Goal: Information Seeking & Learning: Check status

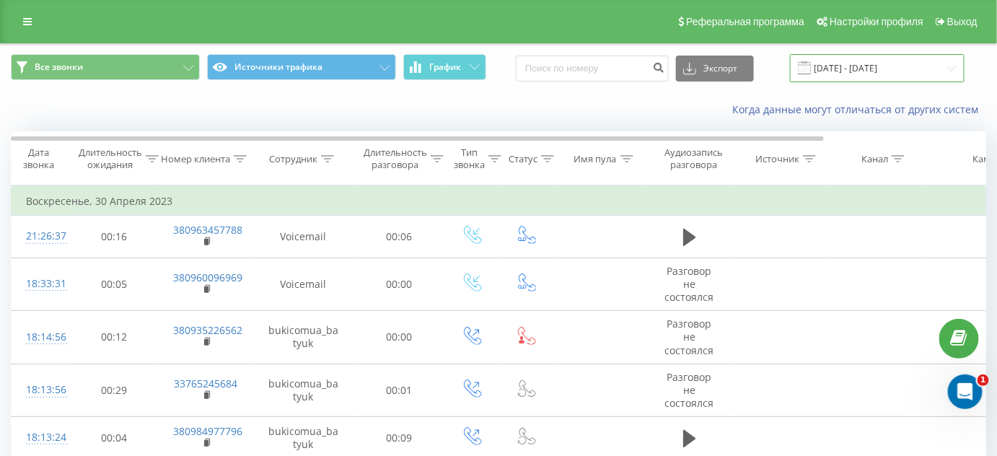
click at [833, 71] on input "[DATE] - [DATE]" at bounding box center [877, 68] width 175 height 28
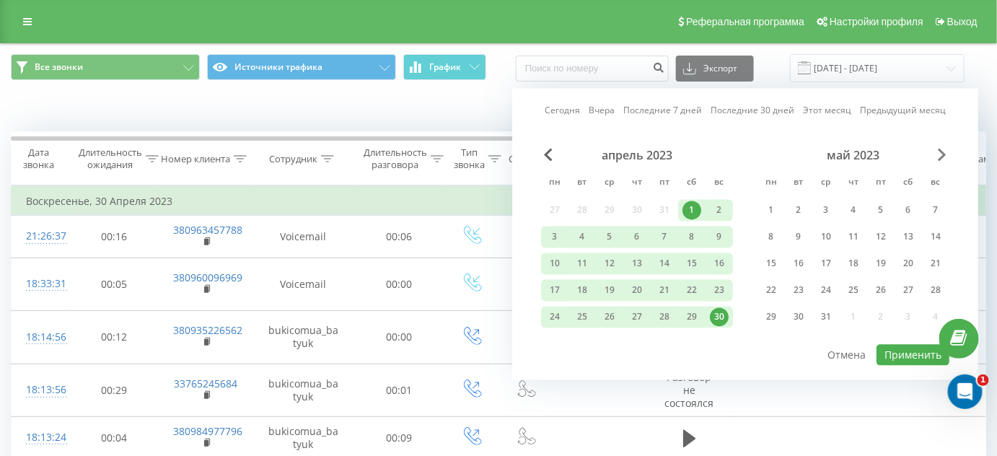
click at [941, 159] on span "Next Month" at bounding box center [942, 155] width 9 height 13
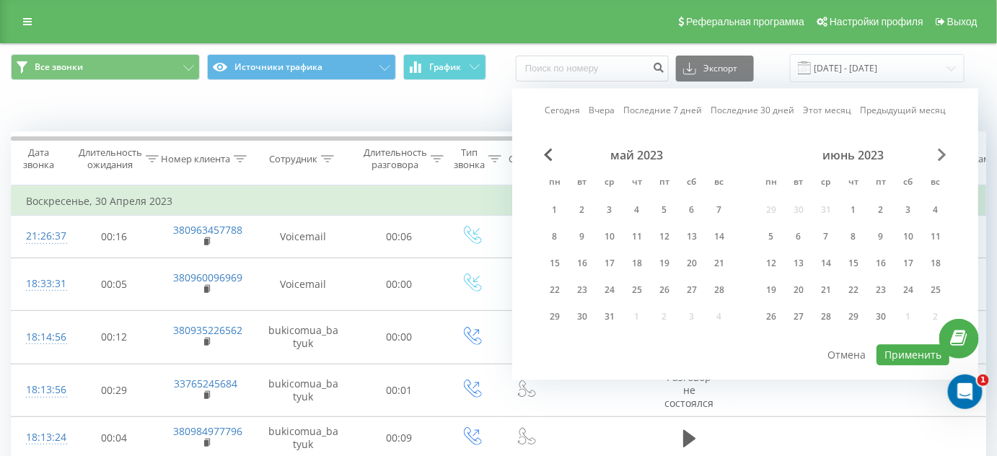
click at [941, 159] on span "Next Month" at bounding box center [942, 155] width 9 height 13
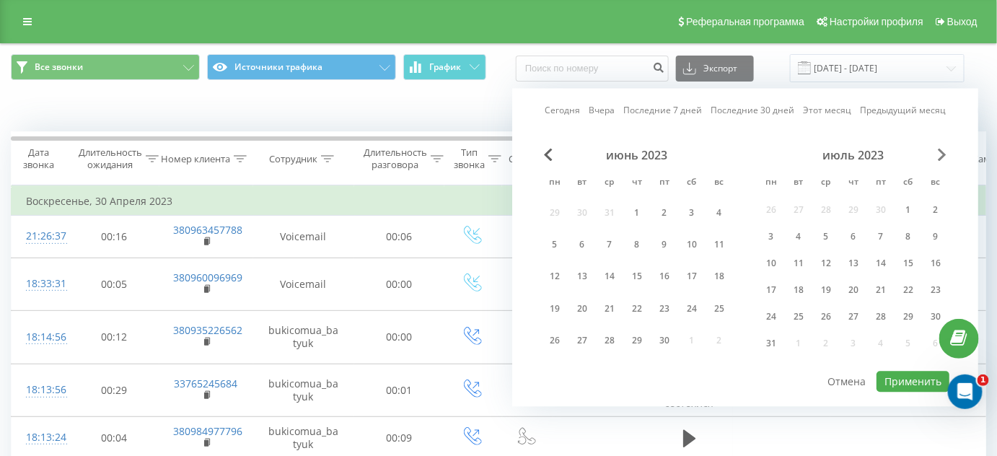
click at [939, 160] on span "Next Month" at bounding box center [942, 155] width 9 height 13
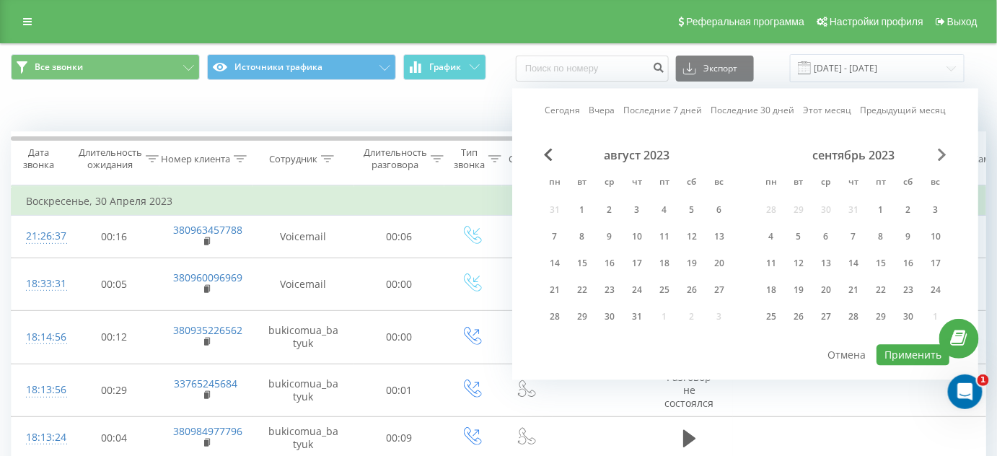
click at [939, 160] on span "Next Month" at bounding box center [942, 155] width 9 height 13
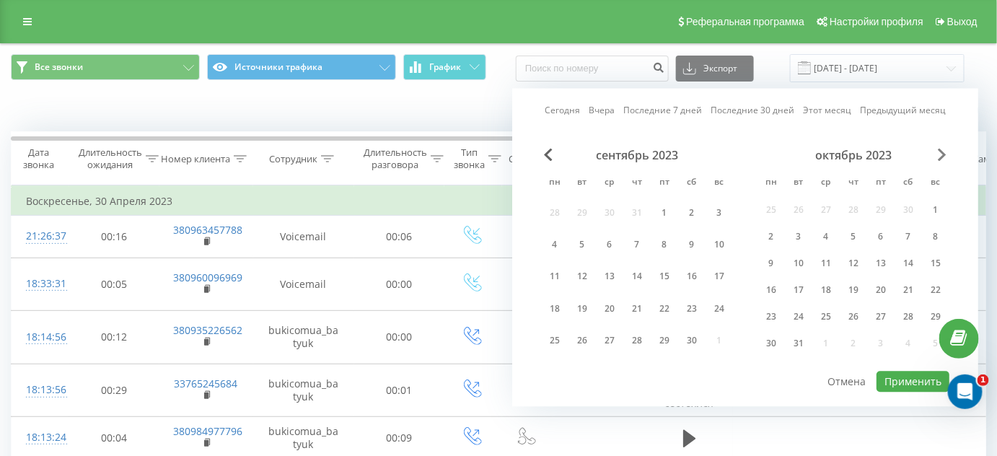
click at [939, 160] on span "Next Month" at bounding box center [942, 155] width 9 height 13
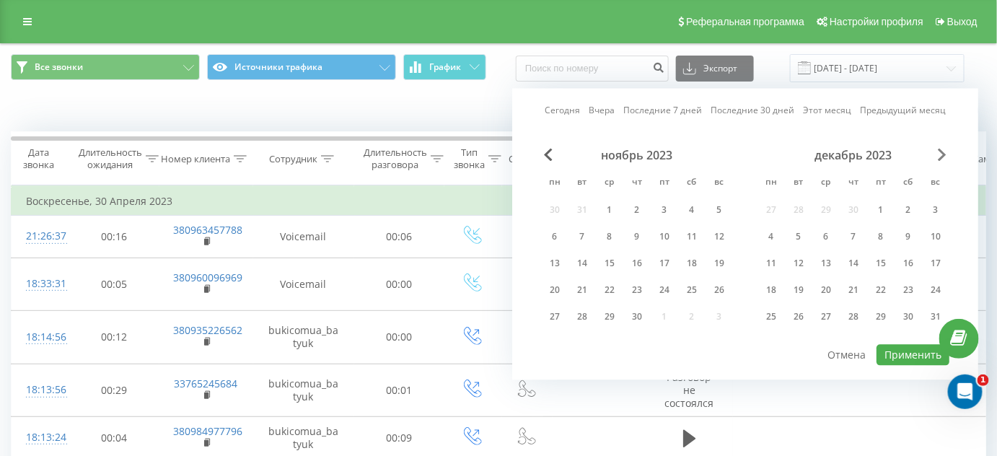
click at [939, 160] on span "Next Month" at bounding box center [942, 155] width 9 height 13
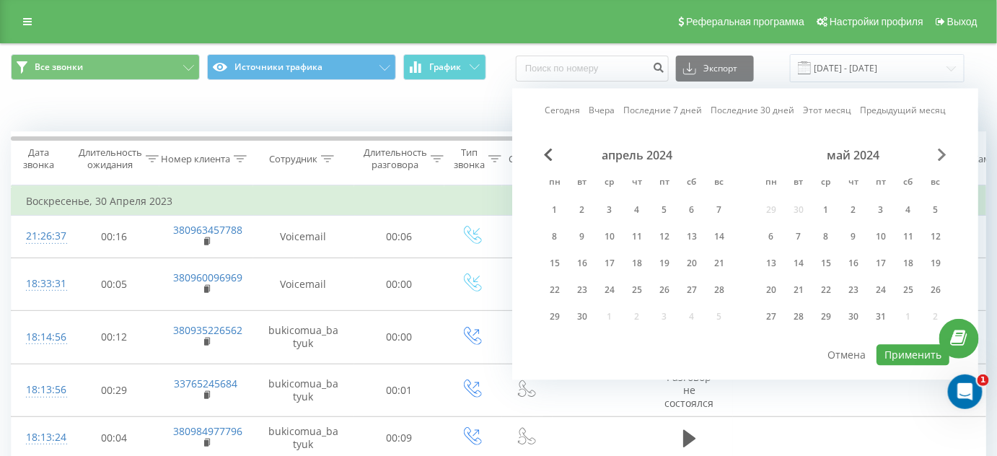
click at [939, 160] on span "Next Month" at bounding box center [942, 155] width 9 height 13
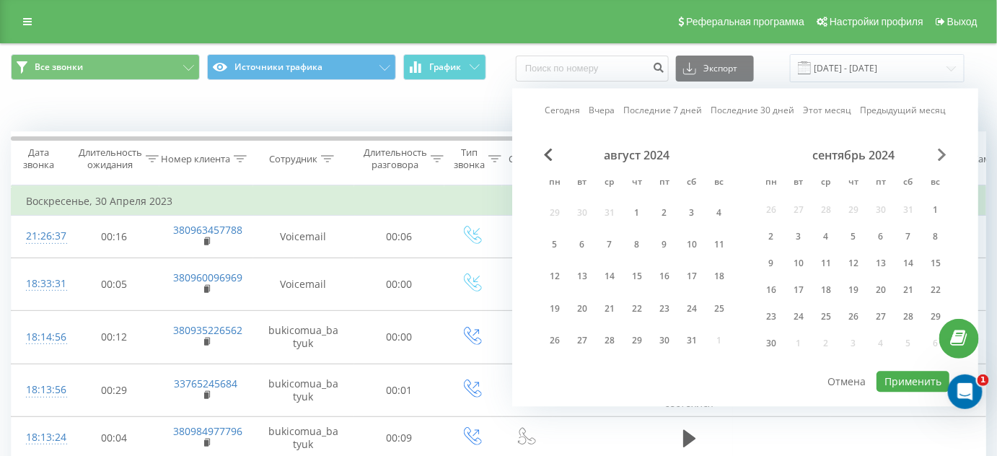
click at [939, 160] on span "Next Month" at bounding box center [942, 155] width 9 height 13
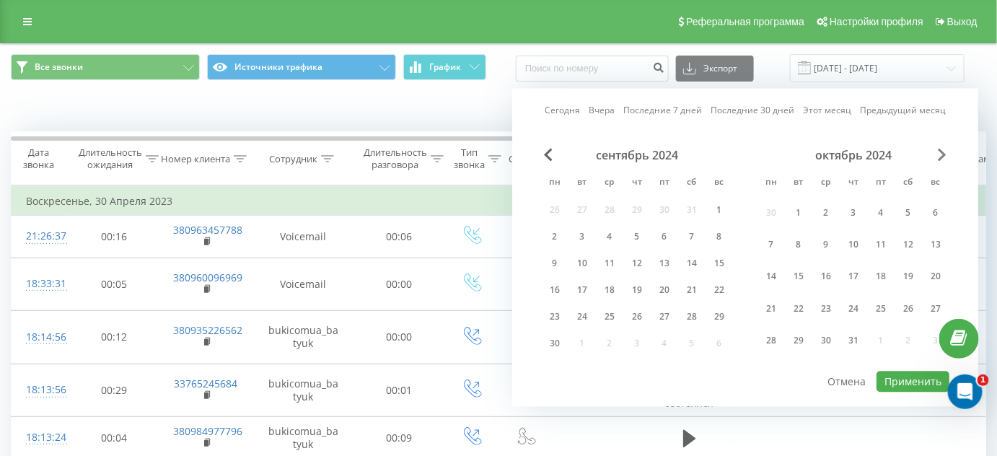
click at [939, 160] on span "Next Month" at bounding box center [942, 155] width 9 height 13
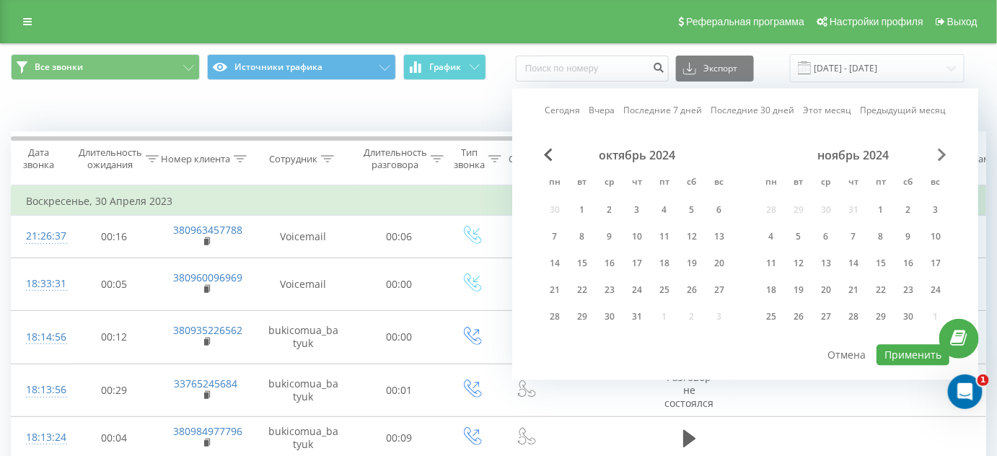
click at [939, 160] on span "Next Month" at bounding box center [942, 155] width 9 height 13
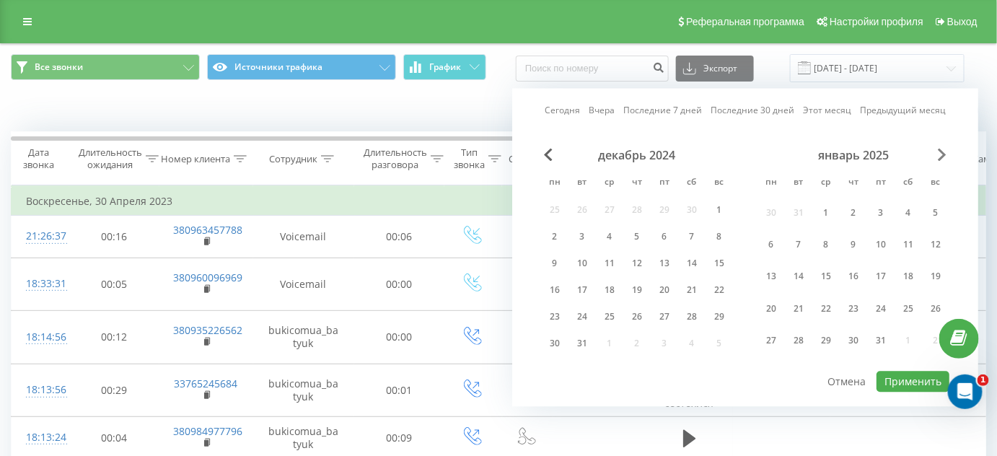
click at [939, 160] on span "Next Month" at bounding box center [942, 155] width 9 height 13
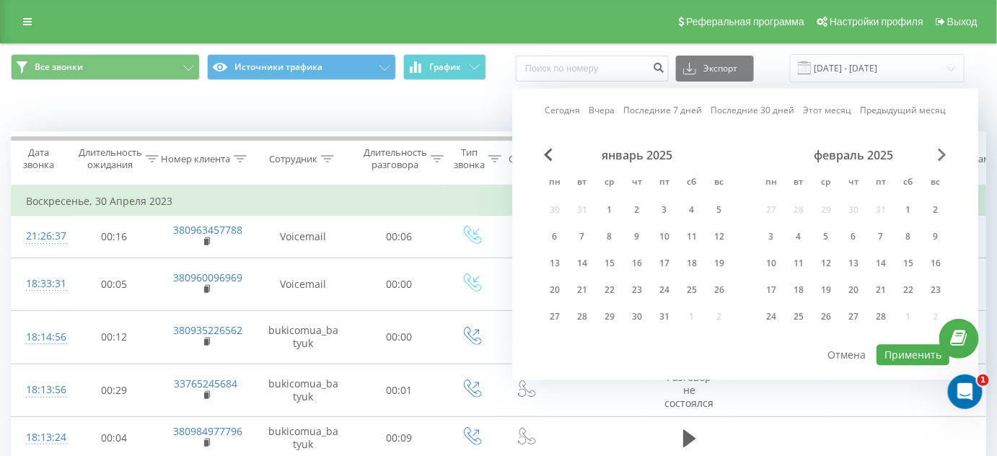
click at [939, 160] on span "Next Month" at bounding box center [942, 155] width 9 height 13
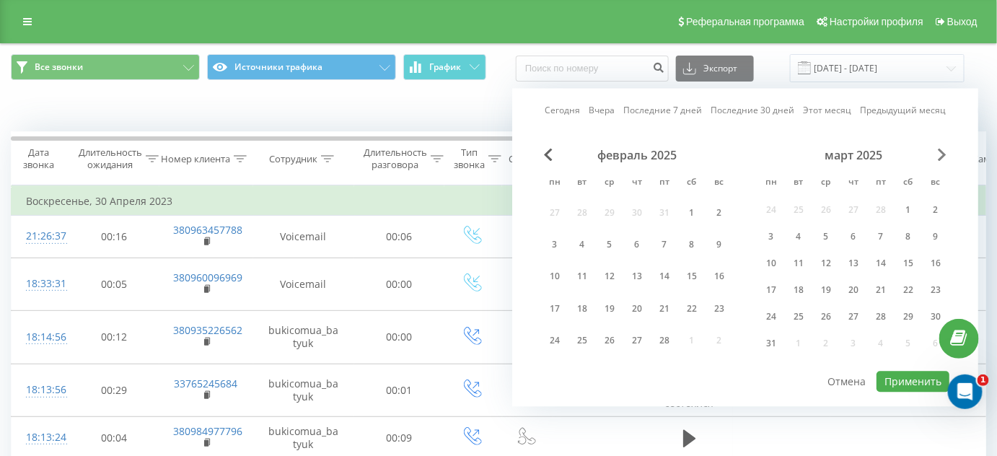
click at [939, 160] on span "Next Month" at bounding box center [942, 155] width 9 height 13
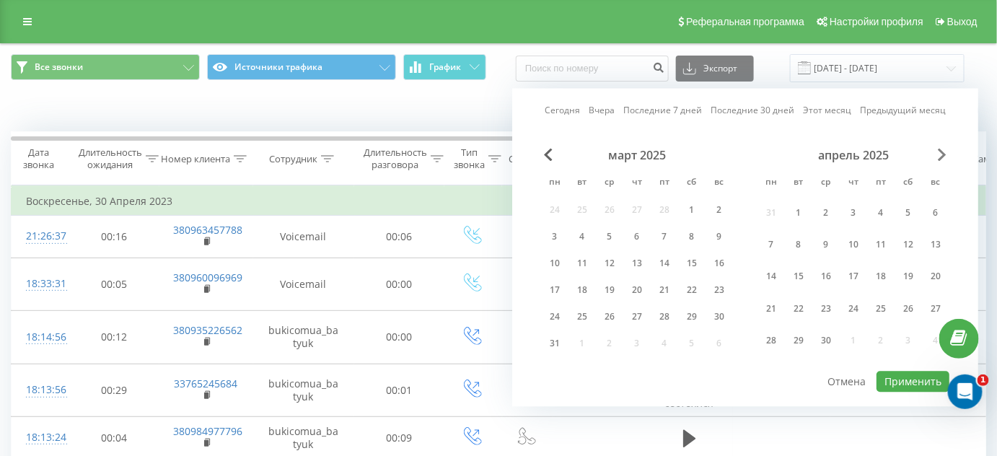
click at [939, 160] on span "Next Month" at bounding box center [942, 155] width 9 height 13
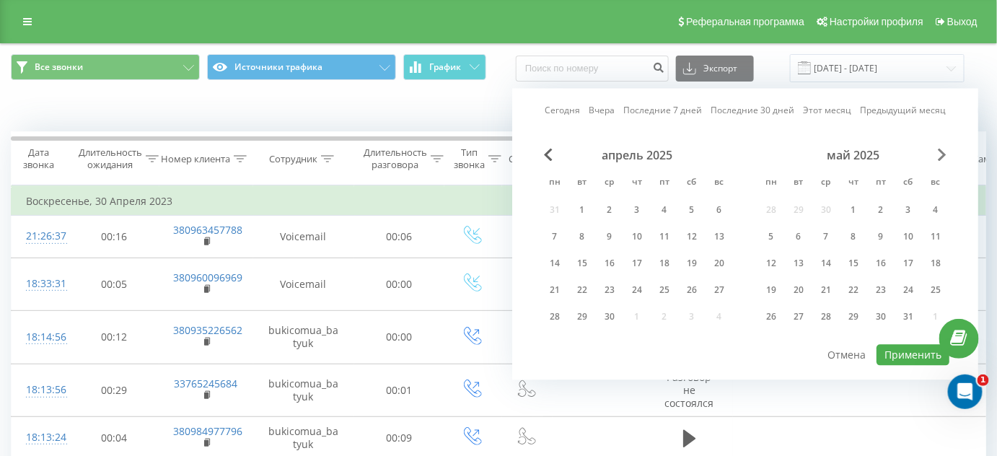
click at [939, 160] on span "Next Month" at bounding box center [942, 155] width 9 height 13
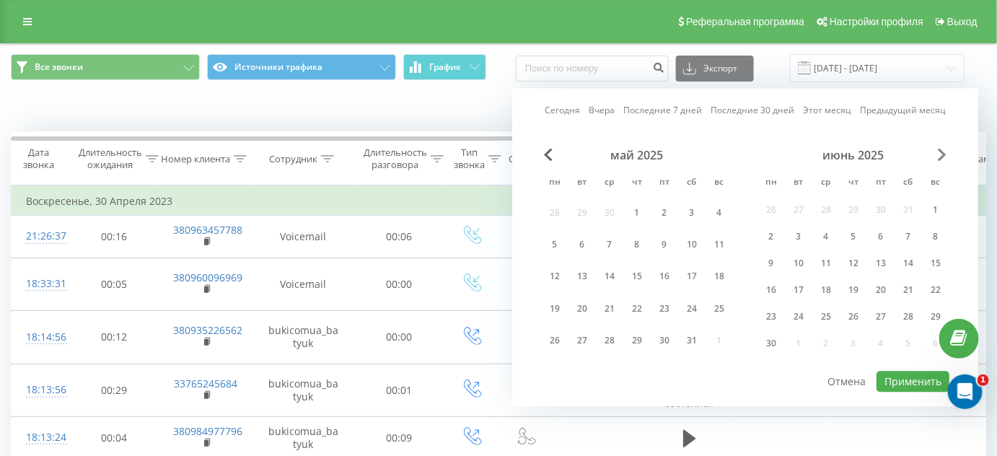
click at [939, 160] on span "Next Month" at bounding box center [942, 155] width 9 height 13
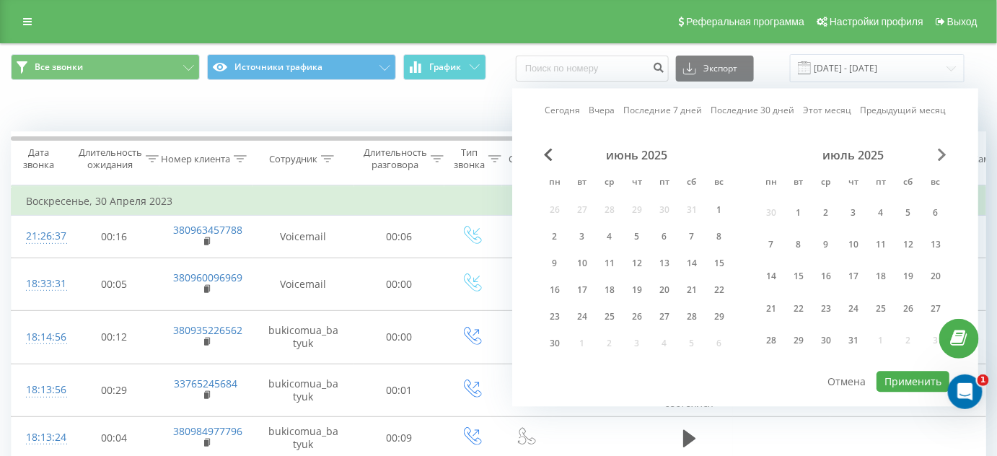
click at [939, 160] on span "Next Month" at bounding box center [942, 155] width 9 height 13
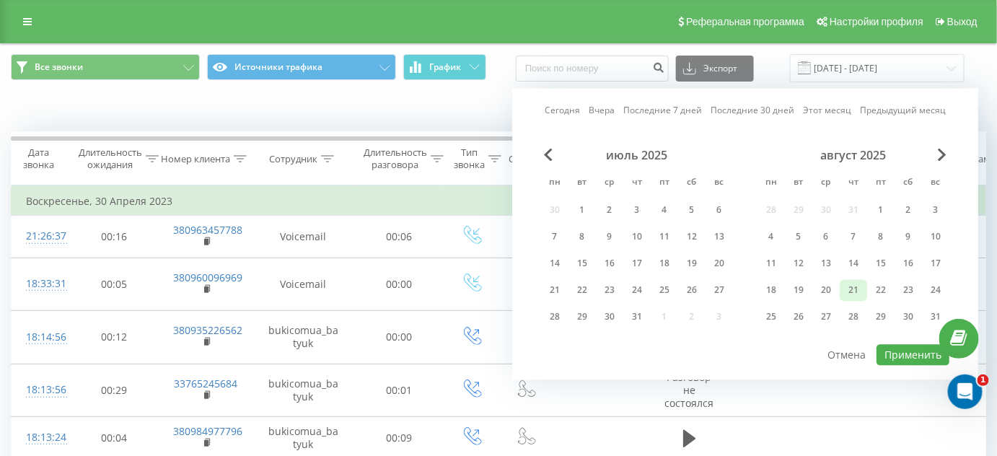
click at [852, 285] on div "21" at bounding box center [853, 290] width 19 height 19
click at [896, 349] on button "Применить" at bounding box center [912, 355] width 73 height 21
type input "[DATE] - [DATE]"
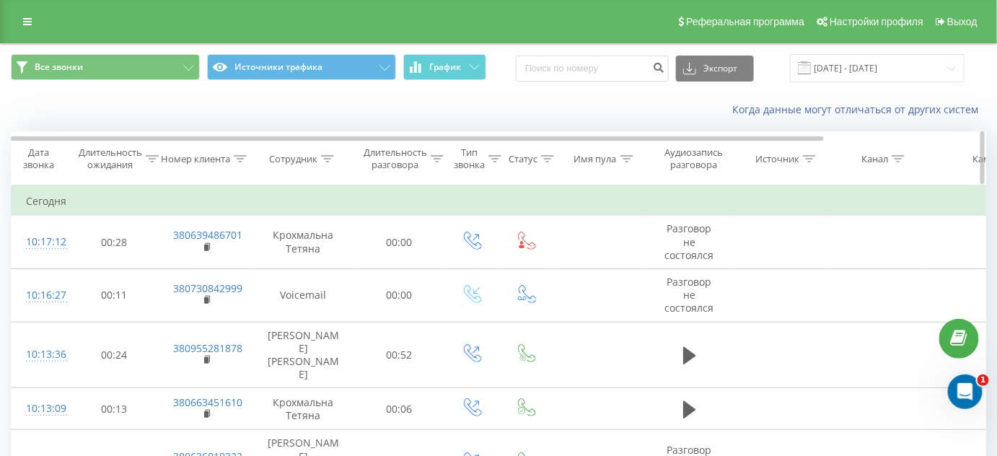
click at [328, 155] on icon at bounding box center [327, 158] width 13 height 7
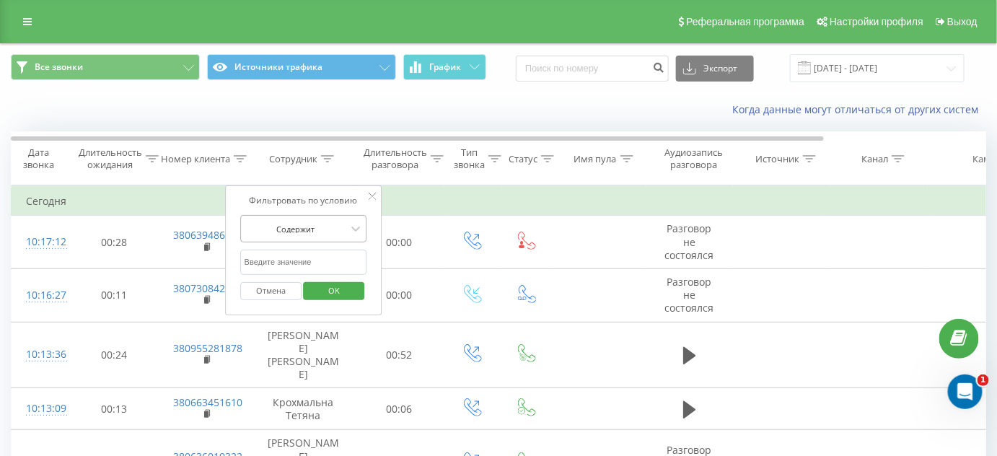
click at [335, 233] on div at bounding box center [296, 229] width 102 height 14
click at [343, 260] on input "text" at bounding box center [303, 262] width 127 height 25
type input "[PERSON_NAME]"
click at [341, 288] on span "OK" at bounding box center [334, 290] width 40 height 22
